Goal: Transaction & Acquisition: Purchase product/service

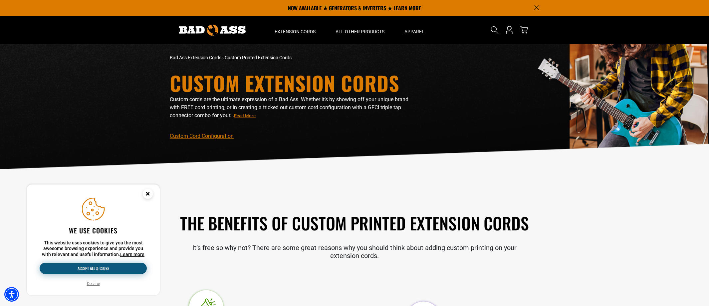
click at [113, 271] on button "Accept all & close" at bounding box center [93, 267] width 107 height 11
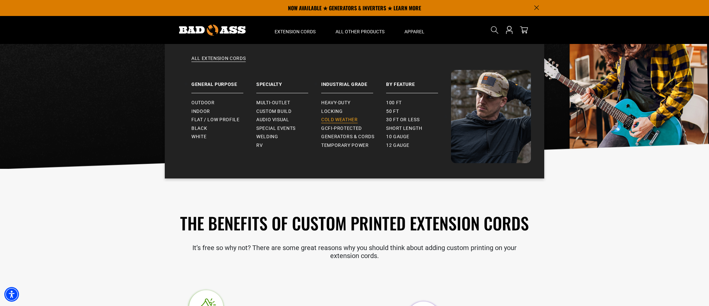
click at [337, 120] on span "Cold Weather" at bounding box center [339, 120] width 37 height 6
click at [340, 102] on span "Heavy-Duty" at bounding box center [335, 103] width 29 height 6
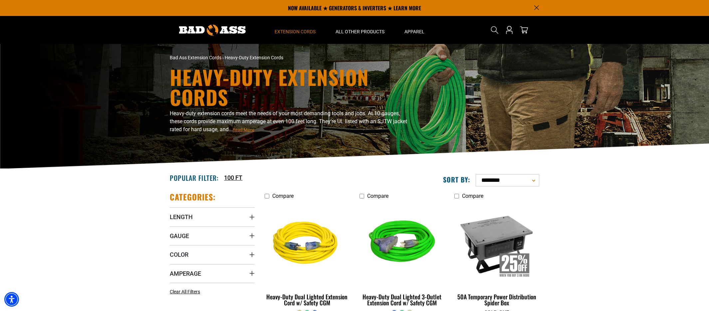
scroll to position [95, 0]
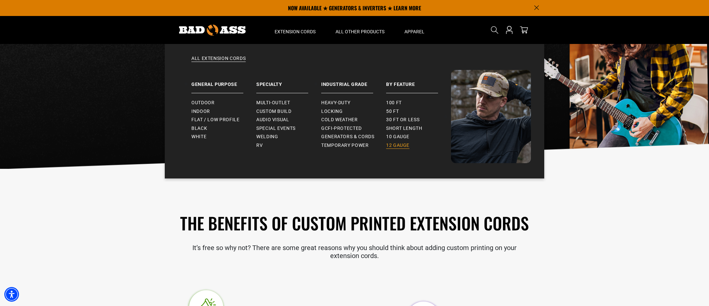
click at [399, 145] on span "12 gauge" at bounding box center [397, 145] width 23 height 6
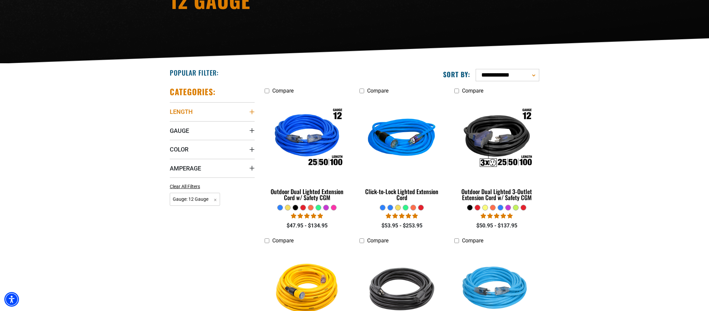
click at [251, 110] on icon "Length" at bounding box center [251, 111] width 5 height 5
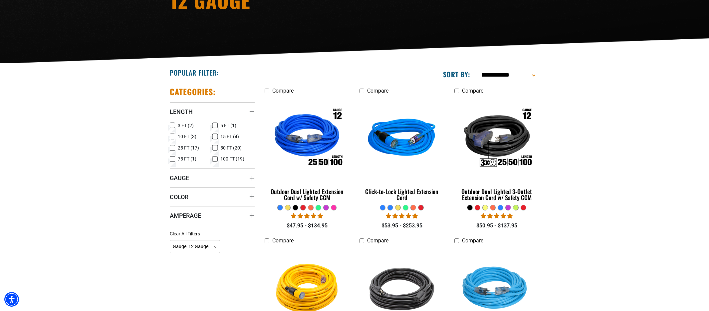
click at [171, 148] on icon at bounding box center [172, 147] width 5 height 9
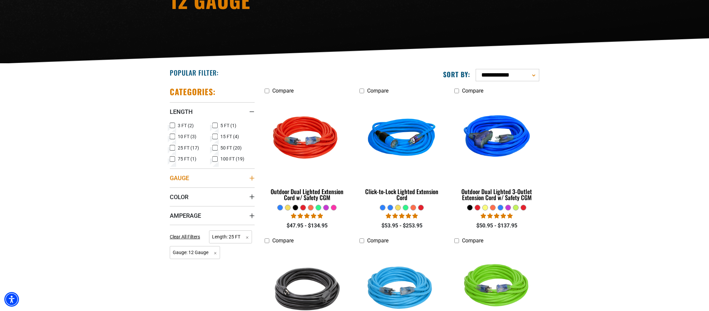
click at [251, 177] on icon "Gauge" at bounding box center [251, 177] width 5 height 5
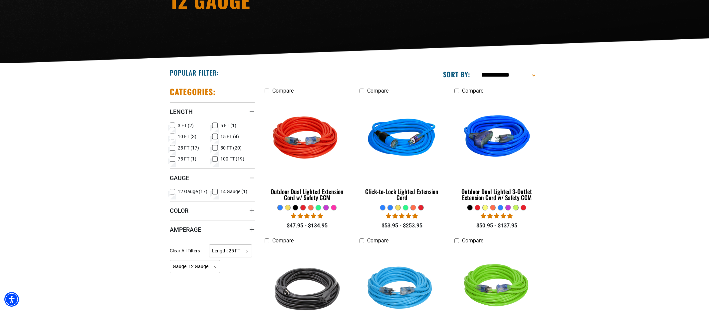
scroll to position [114, 0]
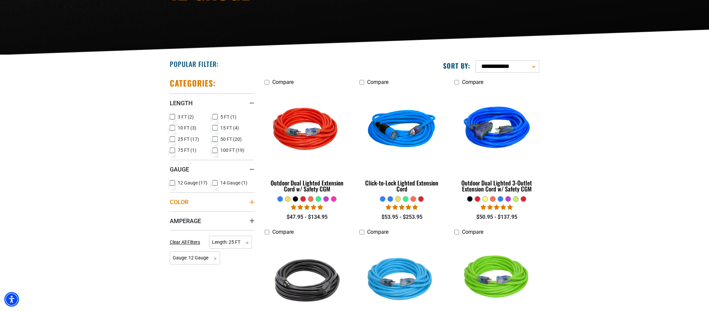
click at [249, 205] on summary "Color" at bounding box center [212, 201] width 85 height 19
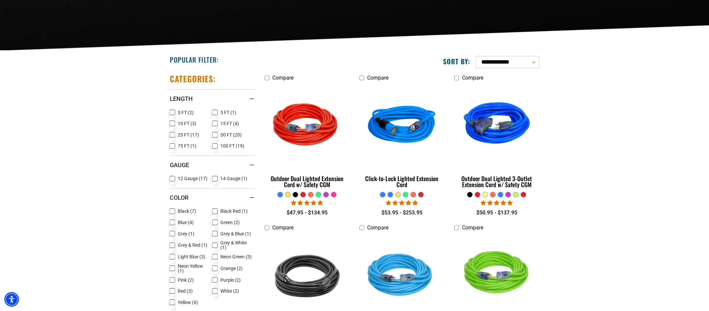
scroll to position [143, 0]
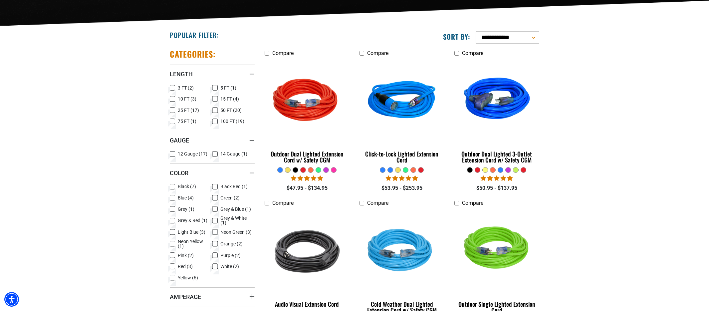
click at [216, 197] on icon at bounding box center [214, 197] width 5 height 9
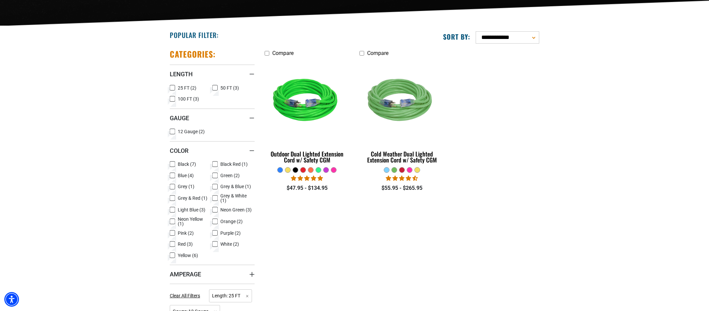
click at [214, 212] on icon at bounding box center [214, 209] width 5 height 9
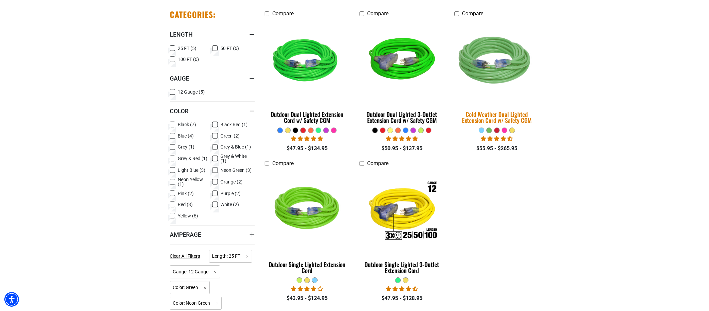
scroll to position [187, 0]
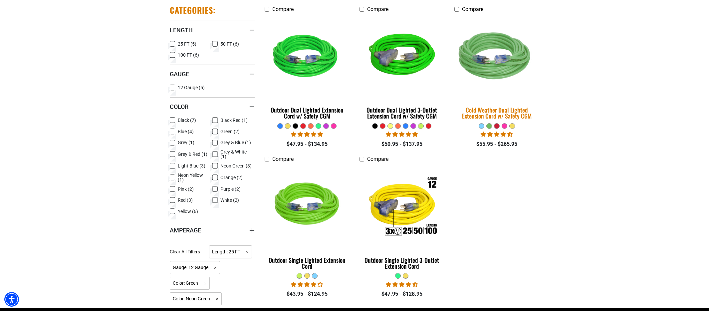
click at [516, 54] on img at bounding box center [496, 57] width 93 height 85
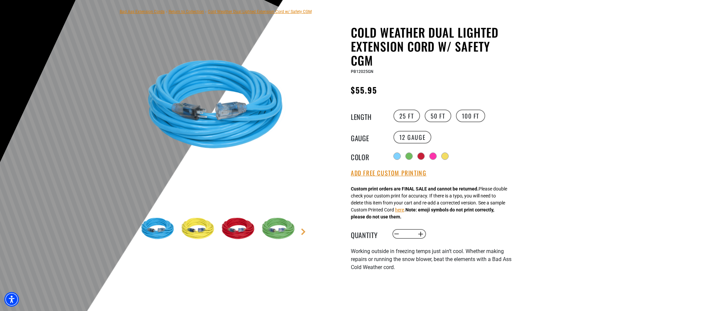
scroll to position [75, 0]
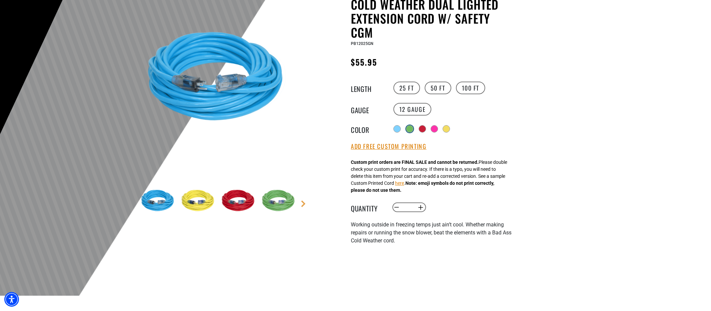
click at [412, 129] on div at bounding box center [410, 128] width 7 height 7
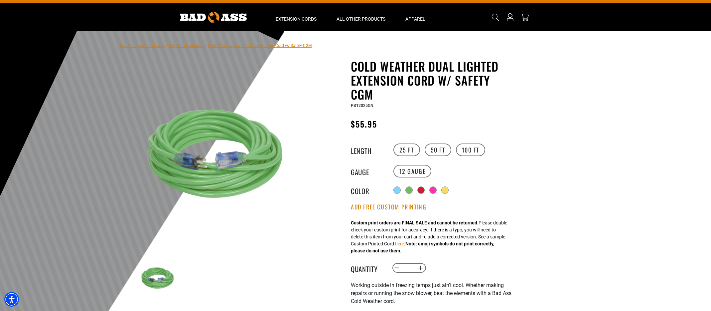
scroll to position [22, 0]
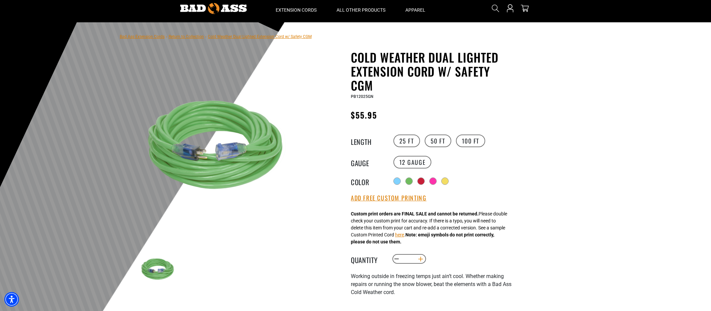
click at [421, 261] on button "Increase quantity for Cold Weather Dual Lighted Extension Cord w/ Safety CGM" at bounding box center [421, 258] width 10 height 11
type input "*"
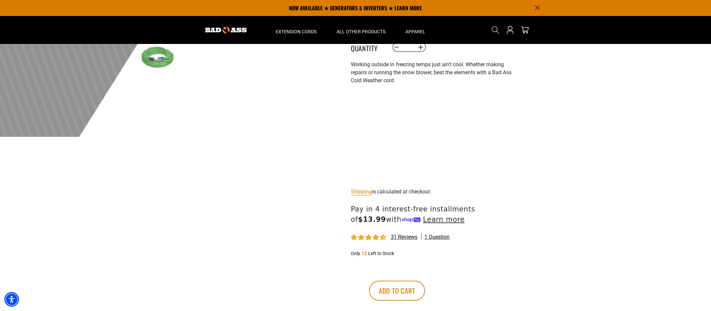
scroll to position [13, 0]
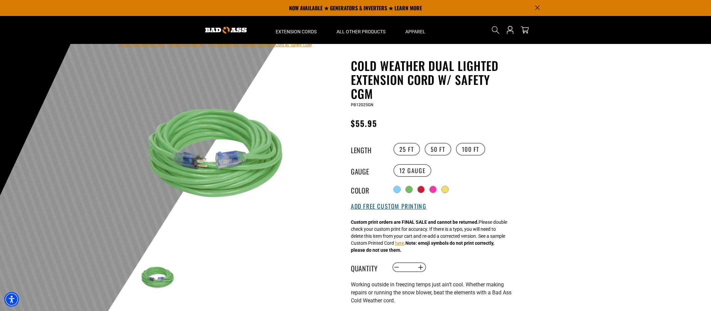
click at [382, 209] on button "Add Free Custom Printing" at bounding box center [389, 206] width 76 height 7
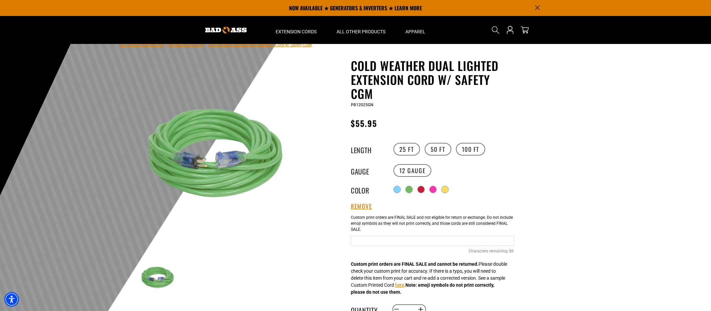
click at [415, 249] on div "Add Free Custom Printing Cable Printing 80 Characters remaining: / 80" at bounding box center [432, 239] width 163 height 57
click at [422, 238] on input "text" at bounding box center [432, 241] width 163 height 10
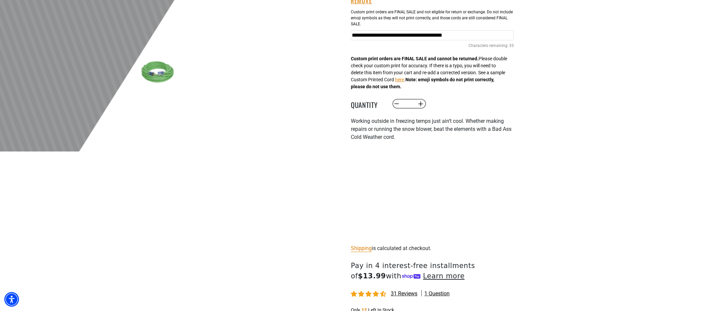
scroll to position [272, 0]
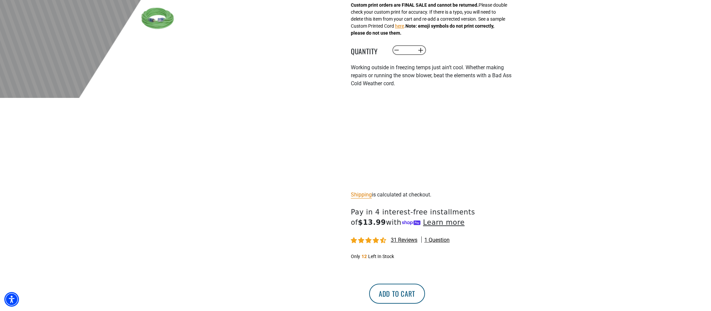
type input "**********"
click at [425, 291] on button "Add to cart" at bounding box center [397, 293] width 56 height 20
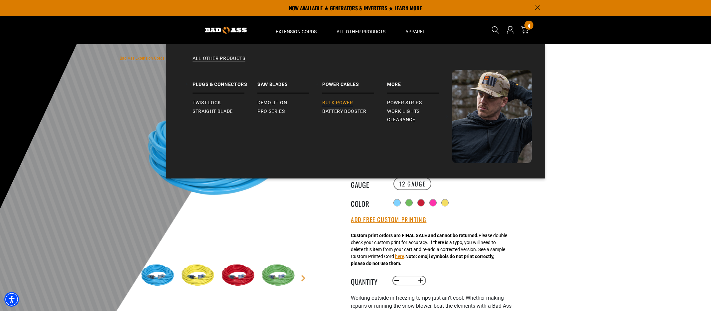
click at [349, 103] on span "Bulk Power" at bounding box center [337, 103] width 31 height 6
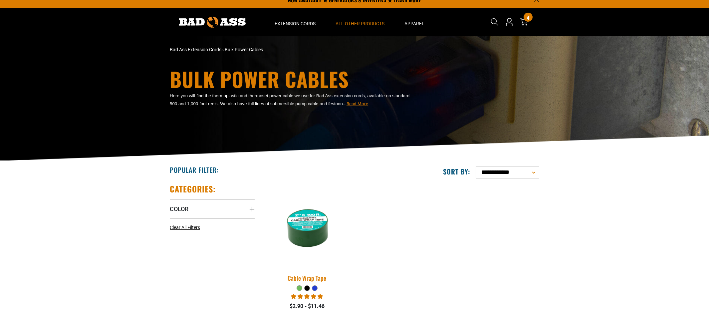
scroll to position [124, 0]
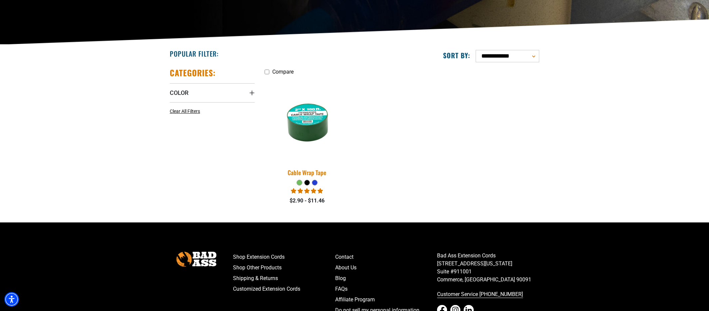
click at [312, 120] on img at bounding box center [306, 119] width 93 height 85
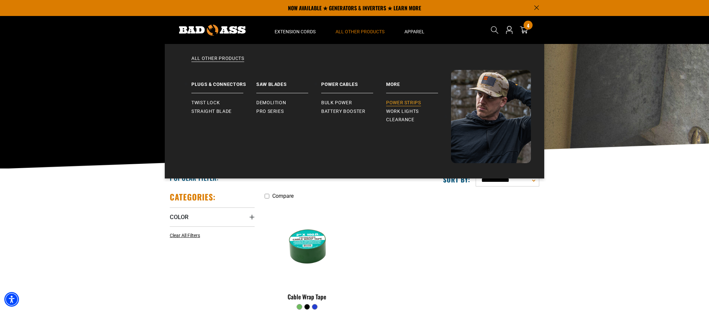
click at [419, 100] on span "Power Strips" at bounding box center [403, 103] width 35 height 6
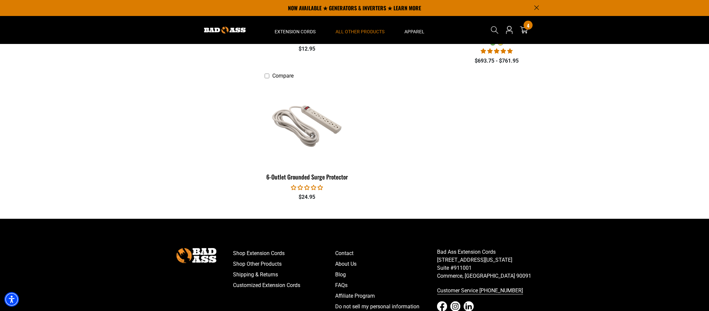
scroll to position [73, 0]
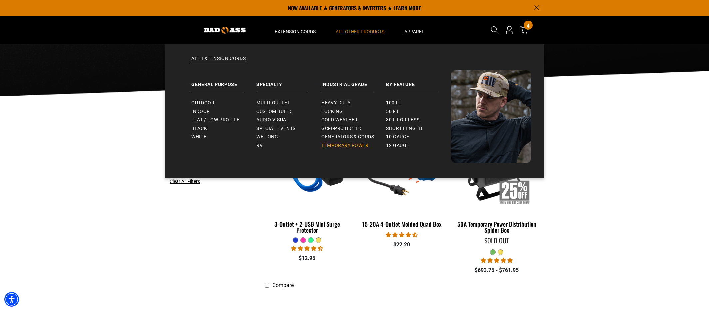
click at [353, 146] on span "Temporary Power" at bounding box center [345, 145] width 48 height 6
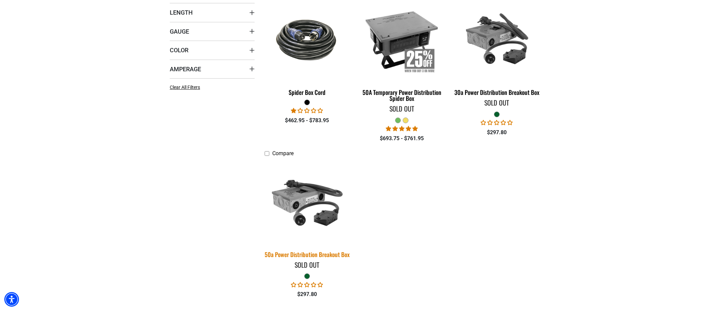
scroll to position [209, 0]
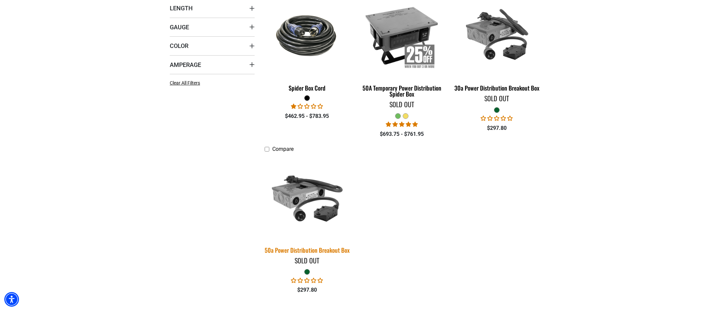
click at [293, 199] on img at bounding box center [306, 197] width 93 height 85
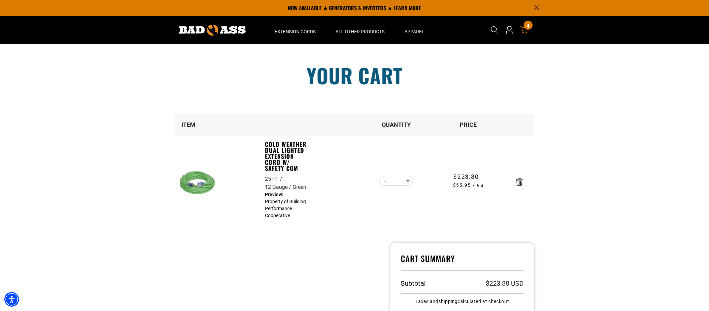
scroll to position [111, 0]
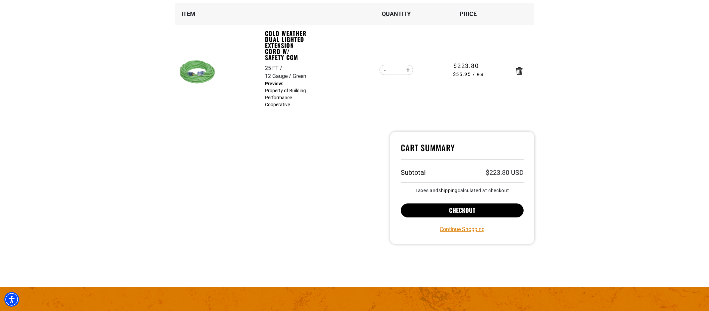
click at [481, 209] on button "Checkout" at bounding box center [462, 210] width 123 height 14
